Goal: Information Seeking & Learning: Learn about a topic

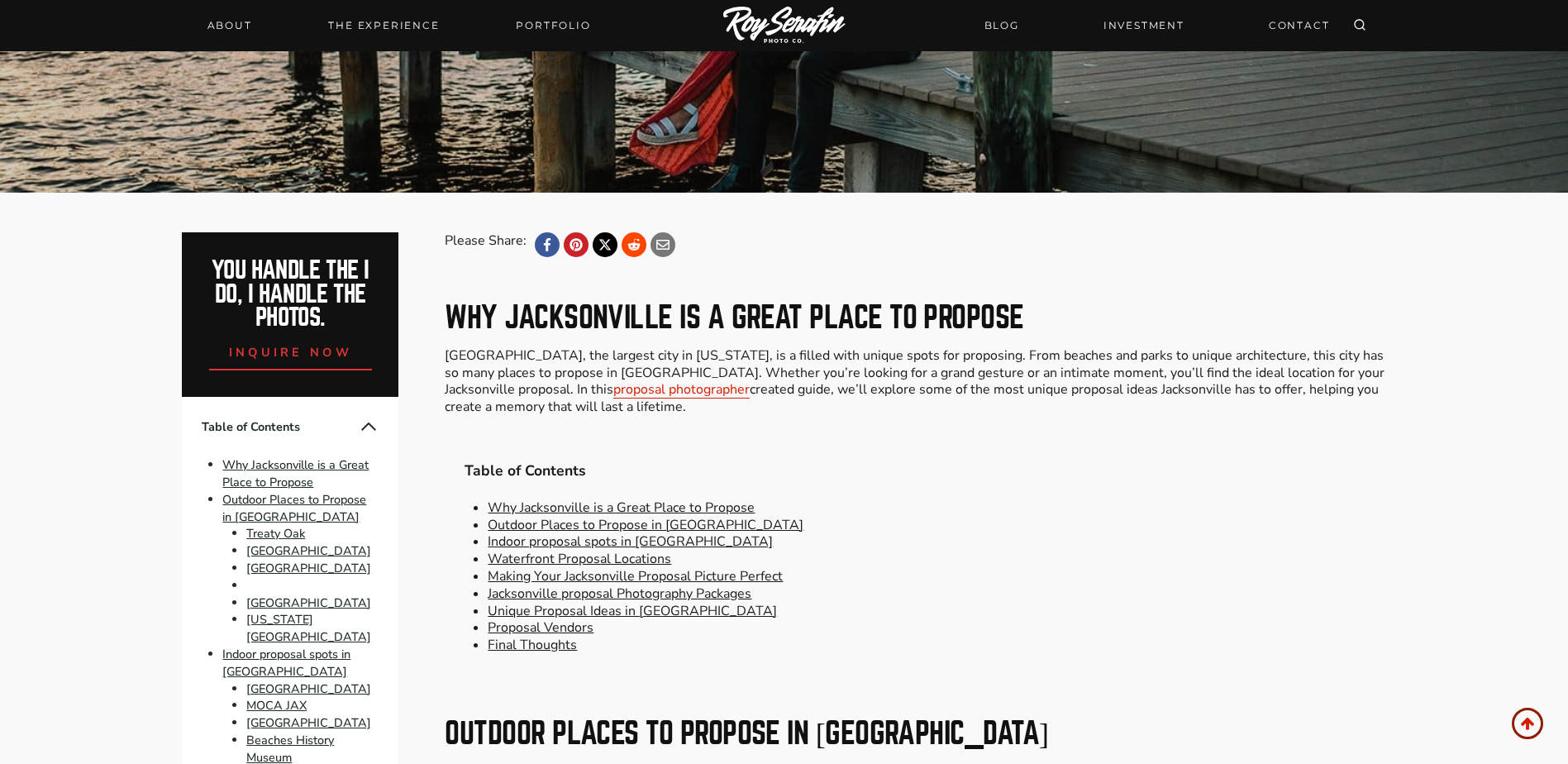
scroll to position [579, 0]
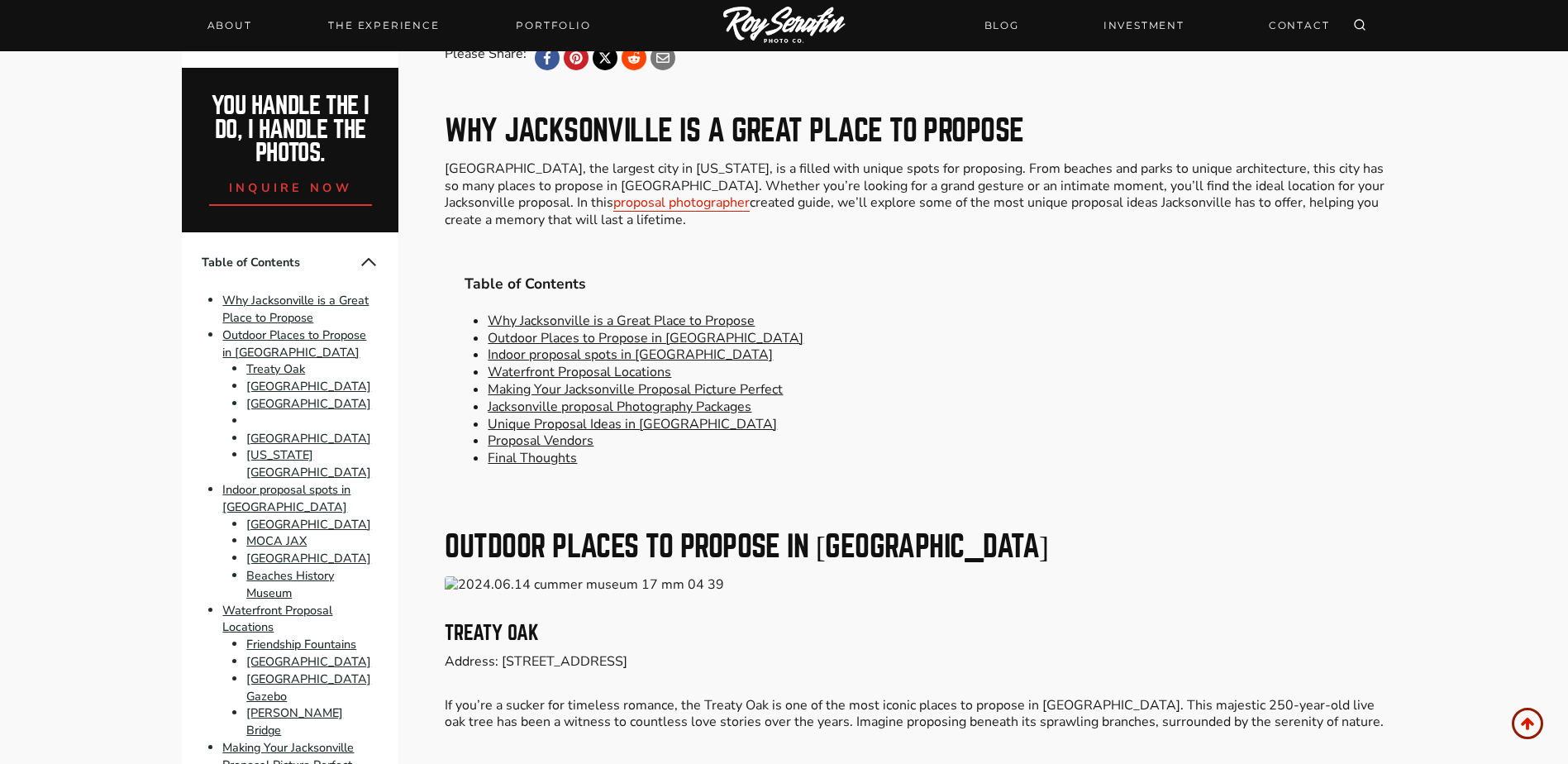
click at [630, 353] on link "Indoor proposal spots in Jacksonville" at bounding box center [630, 355] width 285 height 18
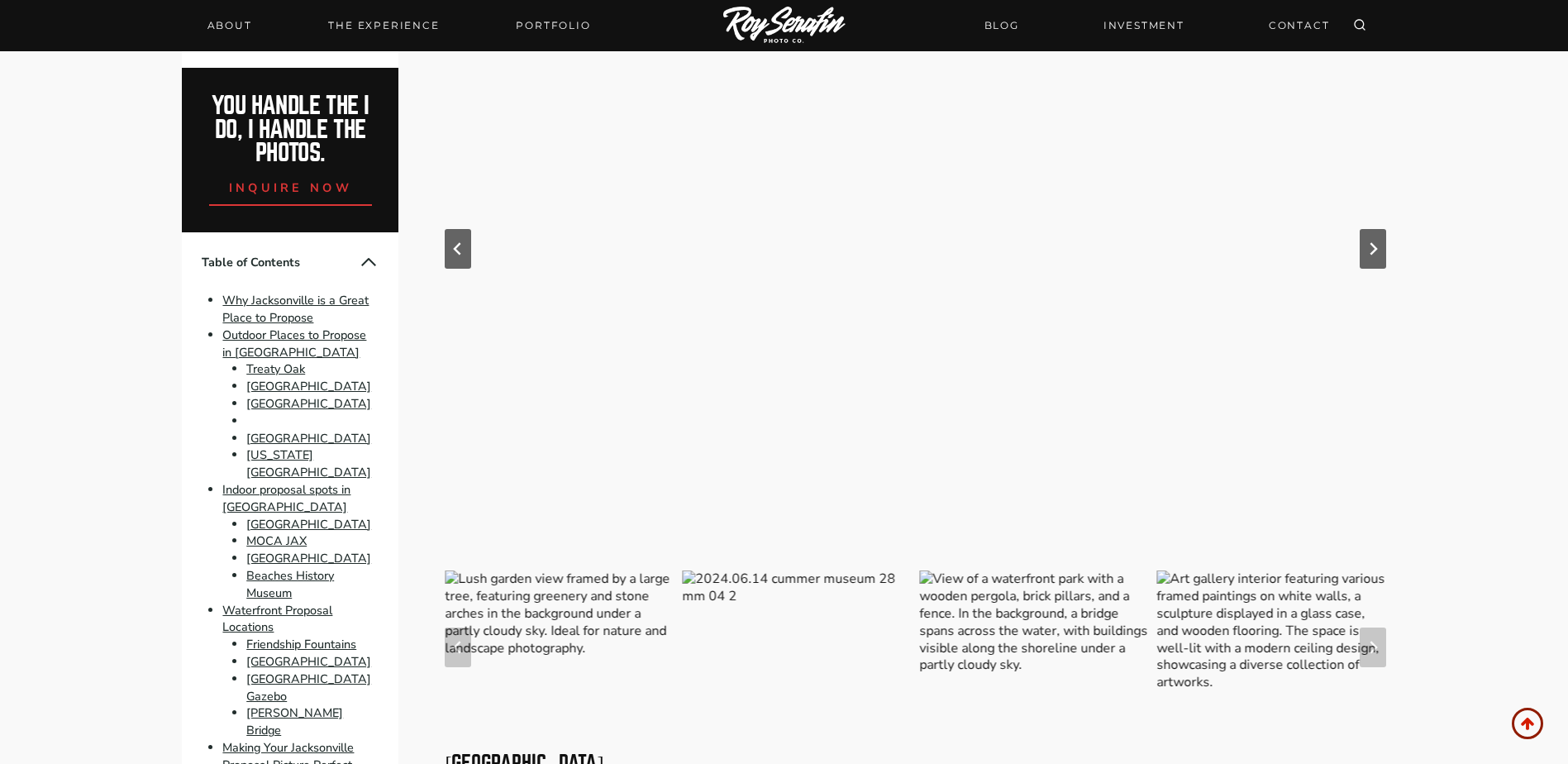
scroll to position [2454, 0]
click at [549, 599] on img "Go to slide 1" at bounding box center [559, 643] width 229 height 153
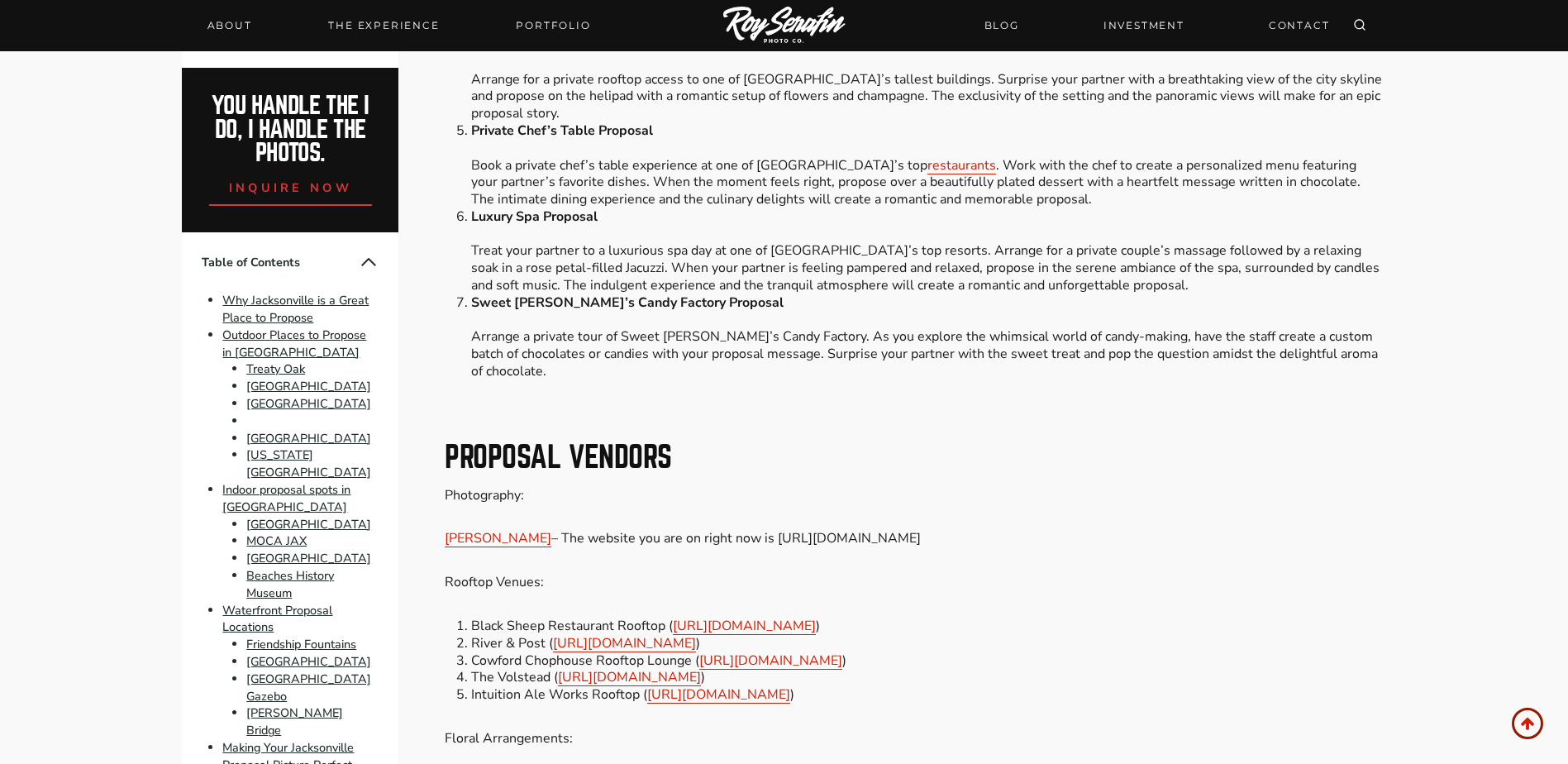
scroll to position [6422, 0]
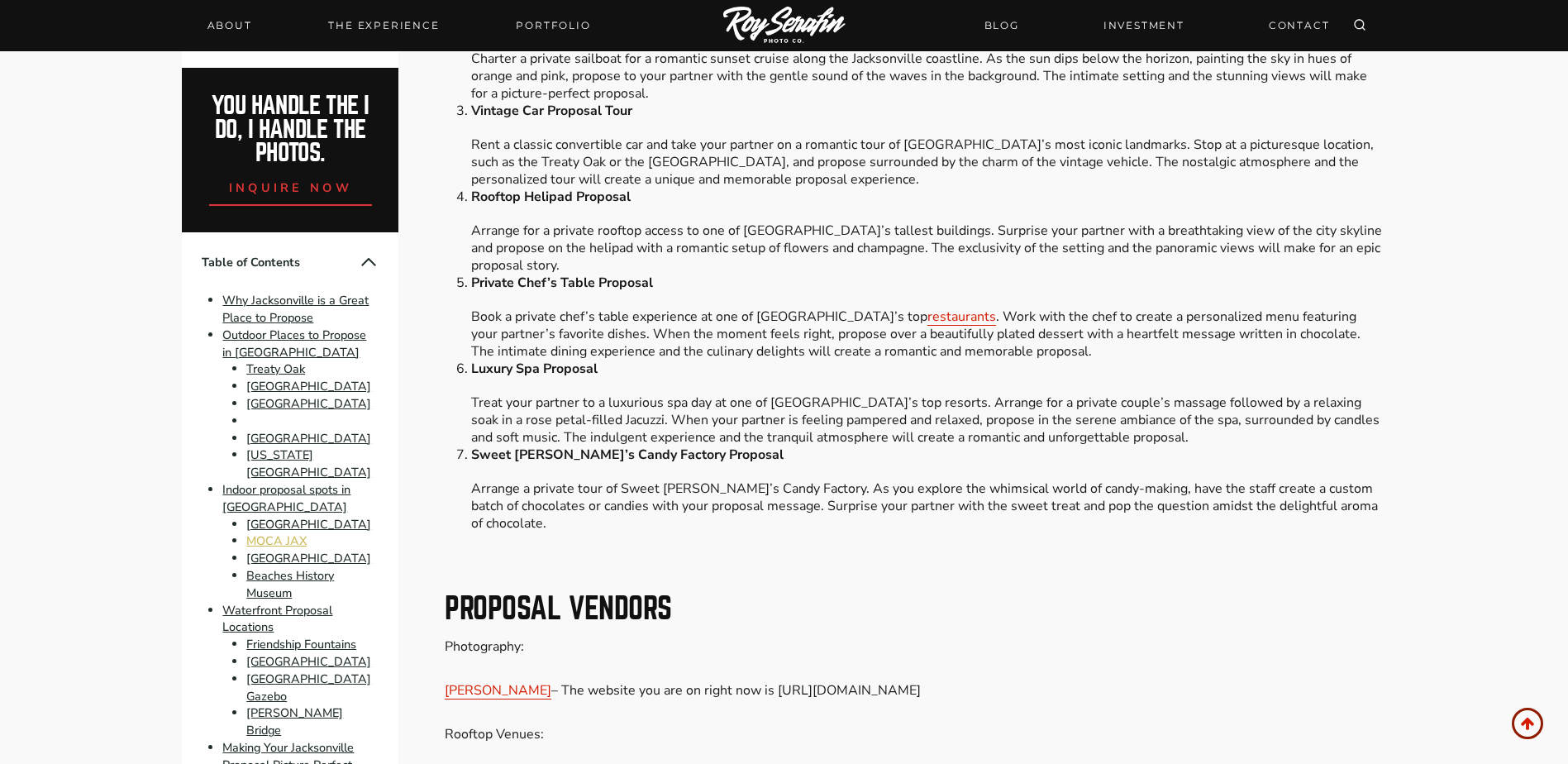
click at [273, 550] on link "MOCA JAX" at bounding box center [277, 541] width 60 height 16
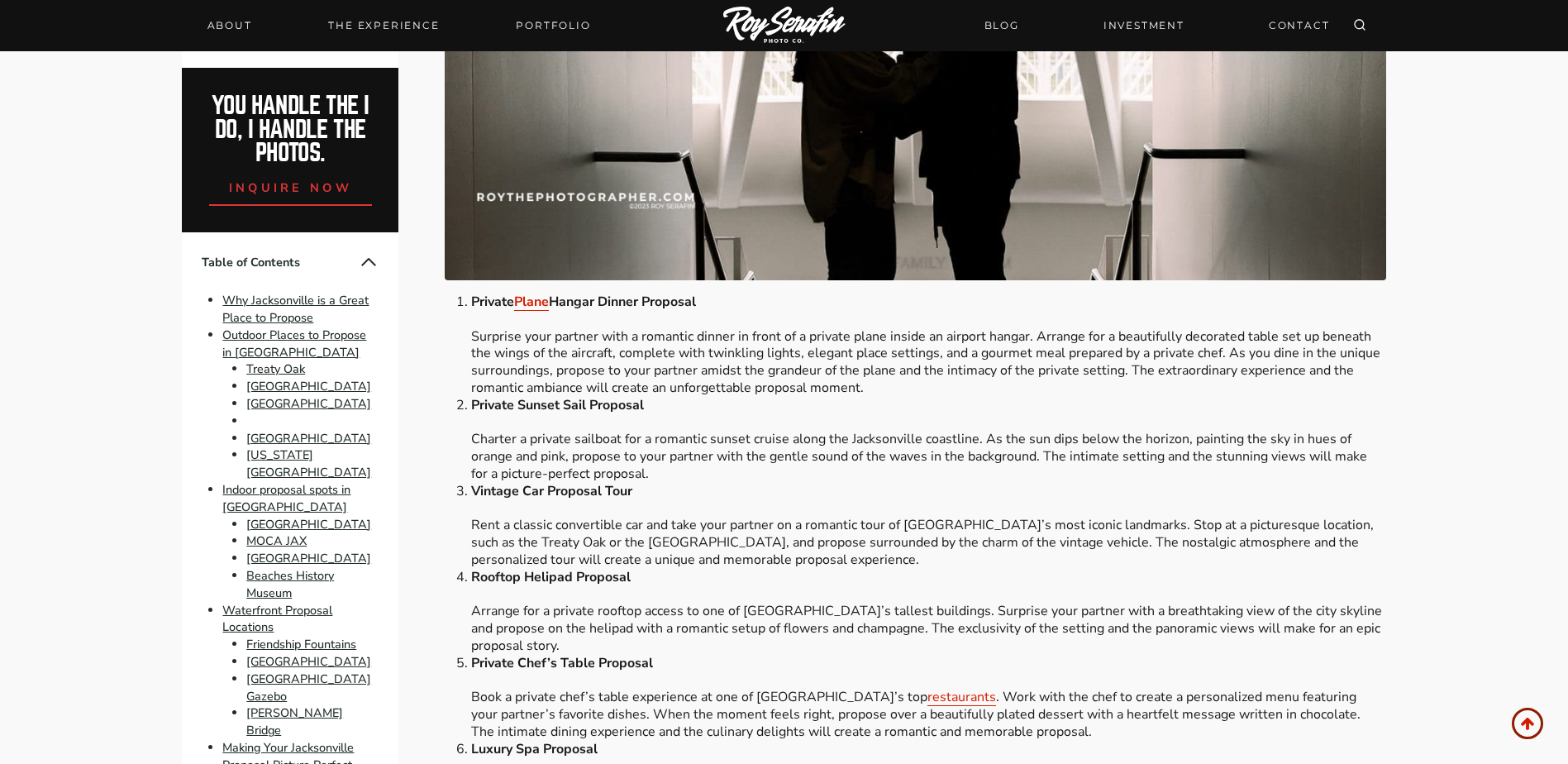
scroll to position [6143, 0]
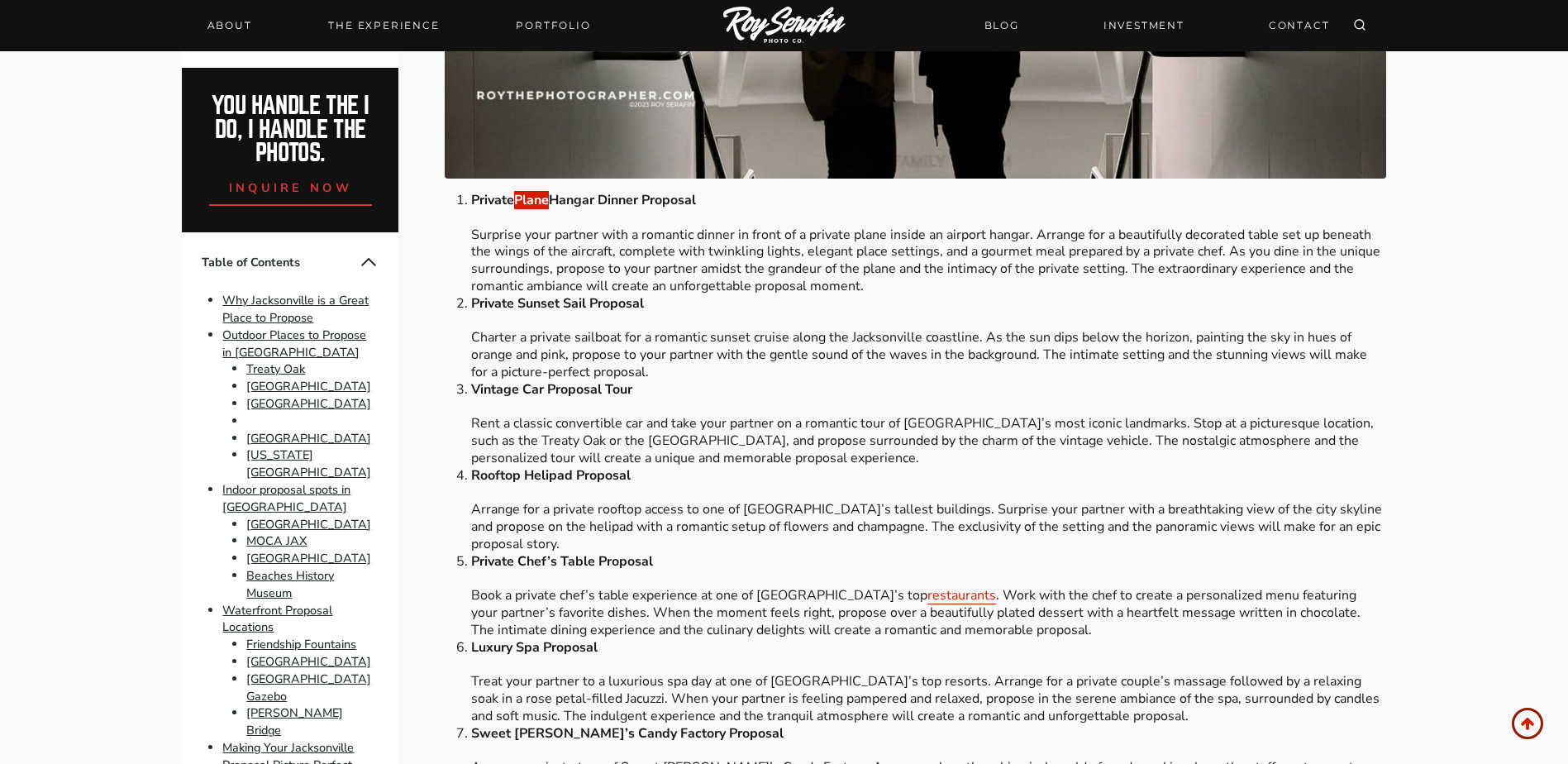
click at [539, 196] on link "Plane" at bounding box center [531, 200] width 35 height 18
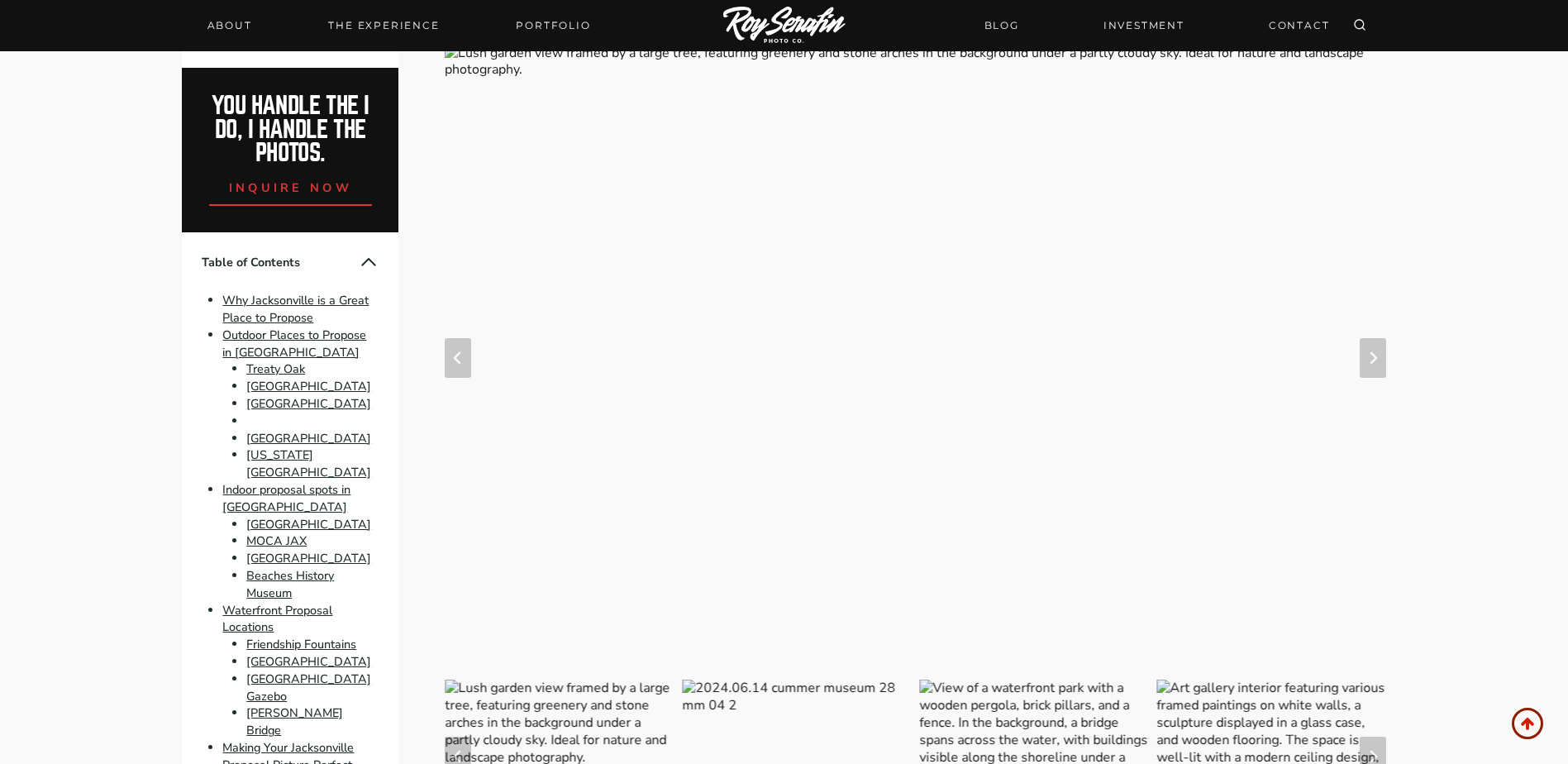
scroll to position [579, 0]
